Goal: Find specific page/section: Find specific page/section

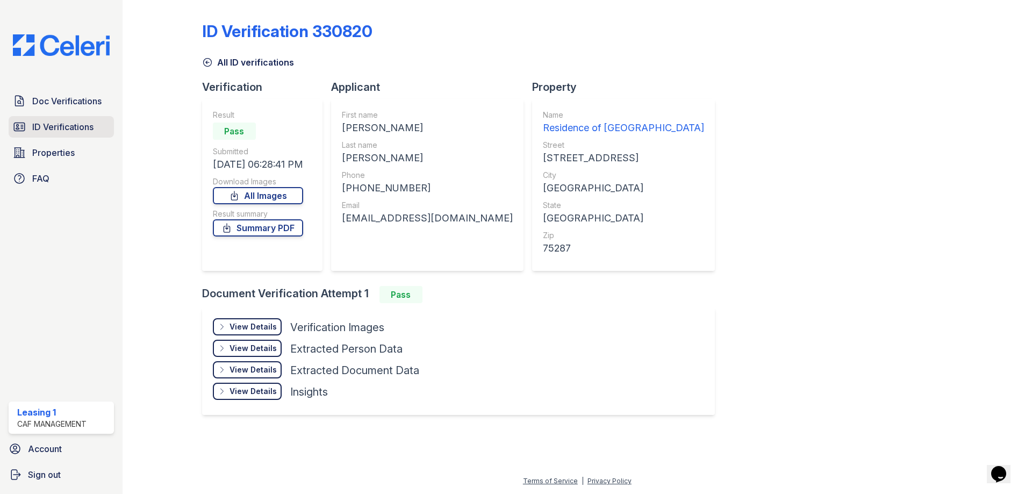
click at [61, 120] on link "ID Verifications" at bounding box center [61, 126] width 105 height 21
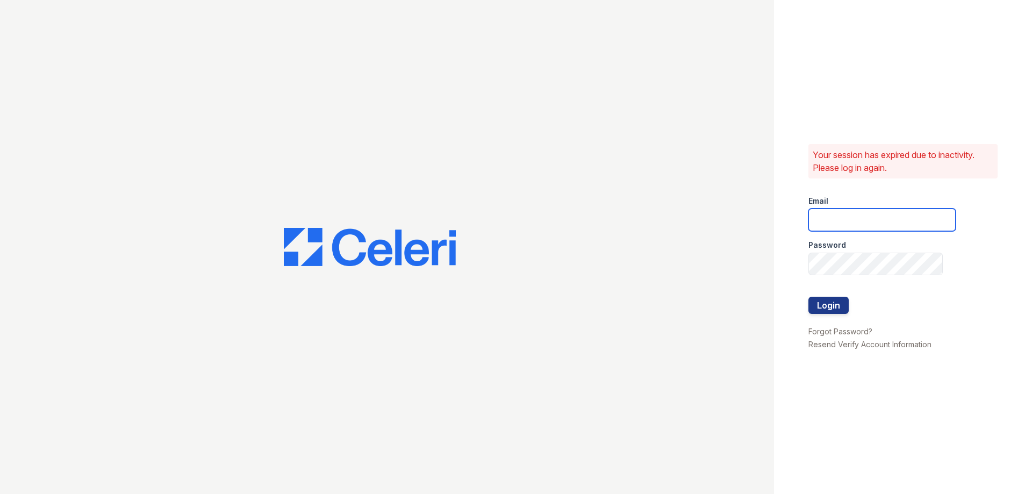
type input "[EMAIL_ADDRESS][DOMAIN_NAME]"
click at [834, 304] on button "Login" at bounding box center [828, 305] width 40 height 17
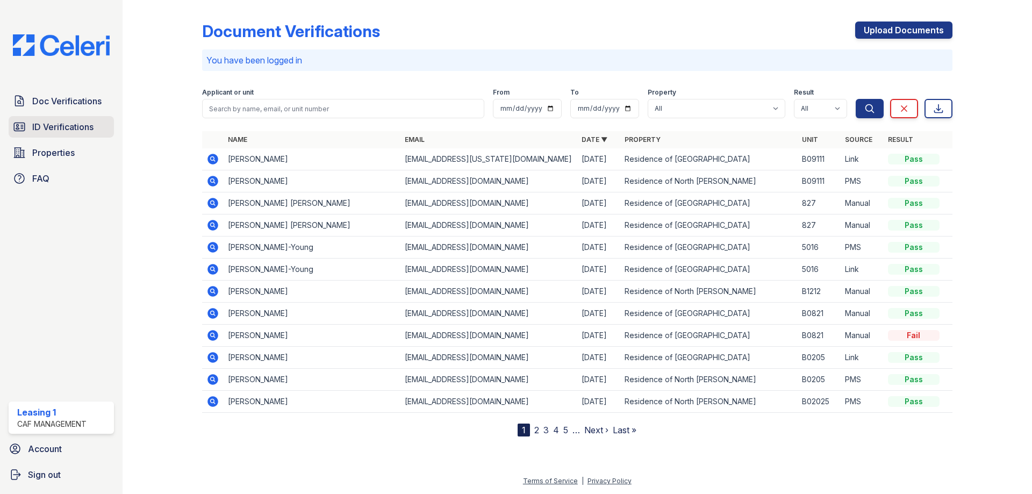
click at [69, 130] on span "ID Verifications" at bounding box center [62, 126] width 61 height 13
